Goal: Find specific page/section: Find specific page/section

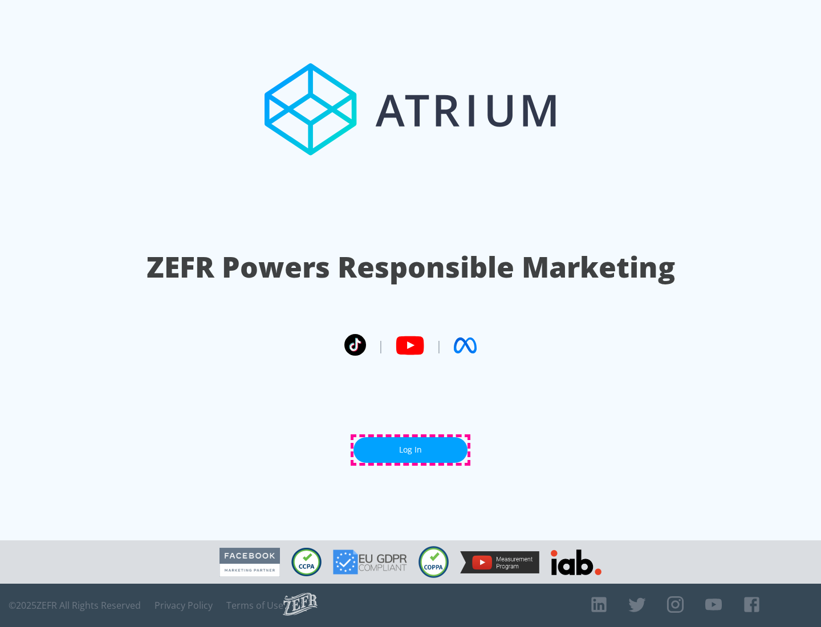
click at [411, 450] on link "Log In" at bounding box center [411, 451] width 114 height 26
